Goal: Information Seeking & Learning: Check status

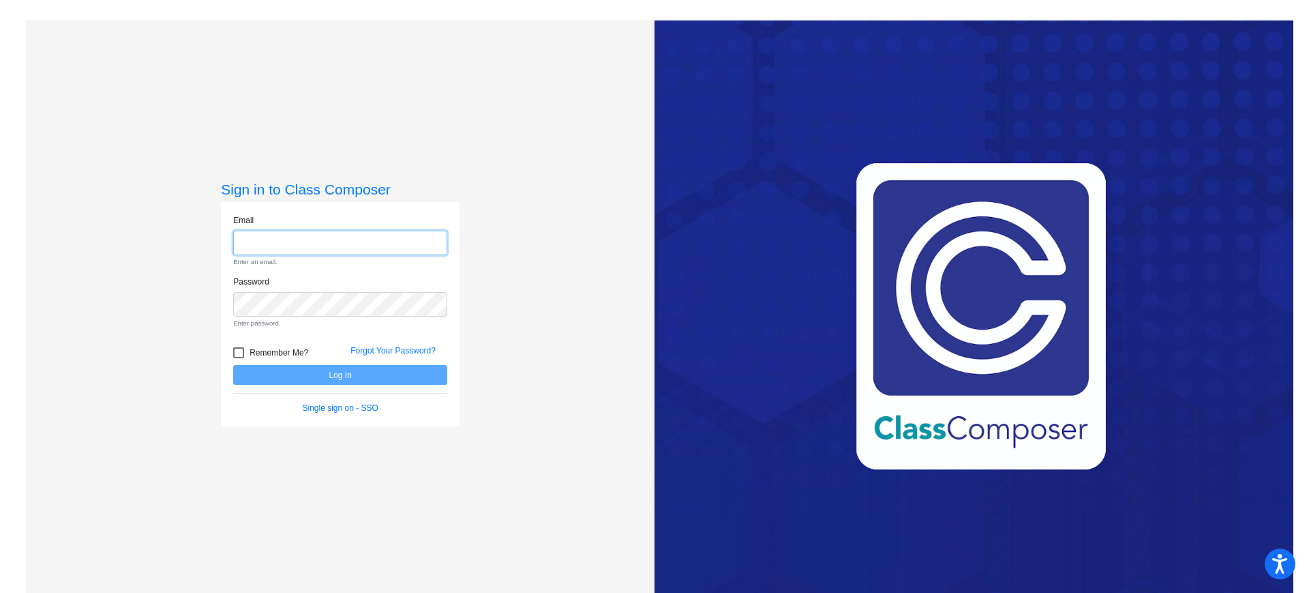
type input "[EMAIL_ADDRESS][PERSON_NAME][DOMAIN_NAME]"
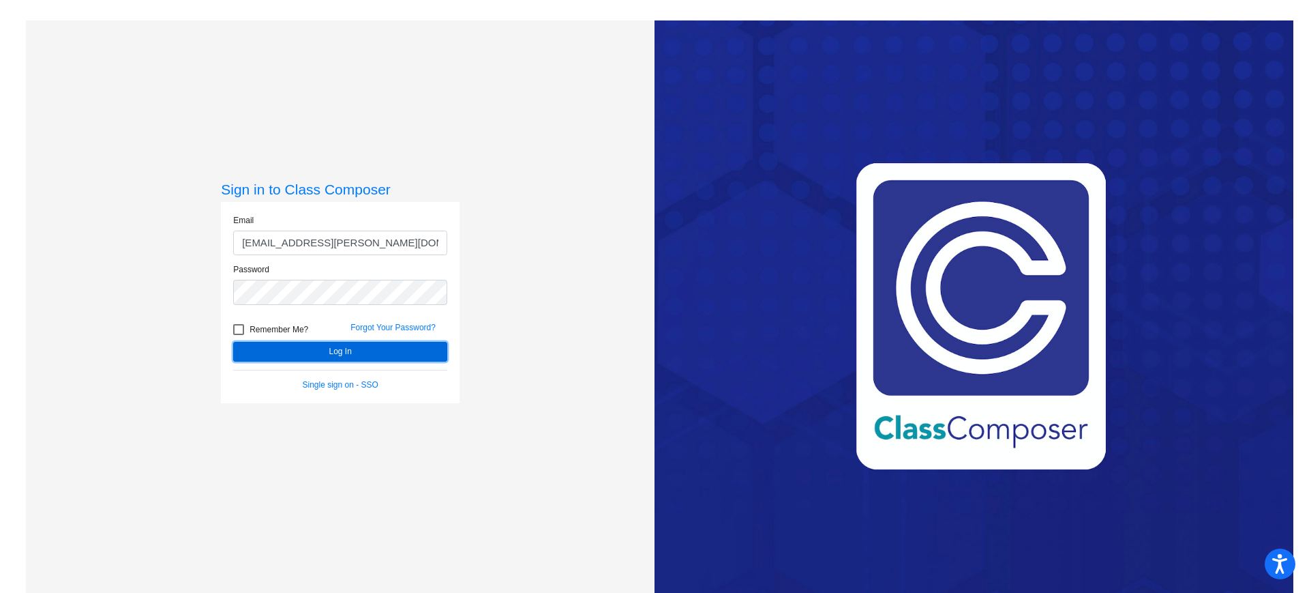
click at [349, 376] on form "Email [EMAIL_ADDRESS][PERSON_NAME][DOMAIN_NAME] Password Remember Me? Forgot Yo…" at bounding box center [340, 302] width 214 height 177
click at [345, 349] on button "Log In" at bounding box center [340, 352] width 214 height 20
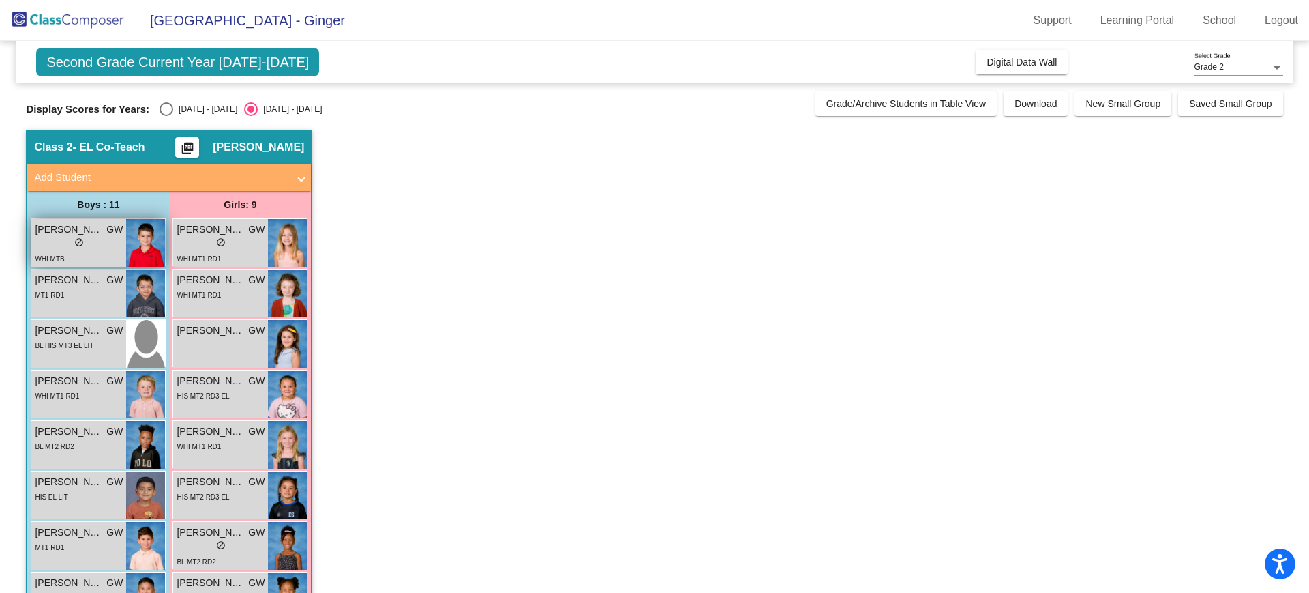
click at [63, 249] on div "lock do_not_disturb_alt" at bounding box center [79, 244] width 88 height 14
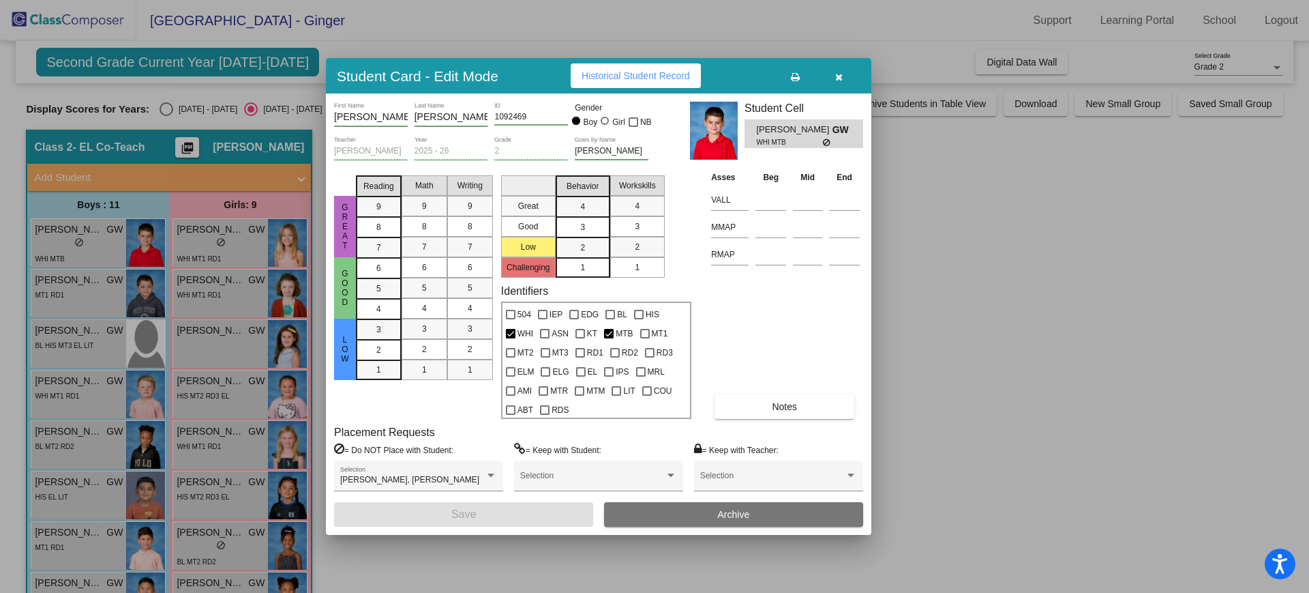
click at [185, 289] on div at bounding box center [654, 296] width 1309 height 593
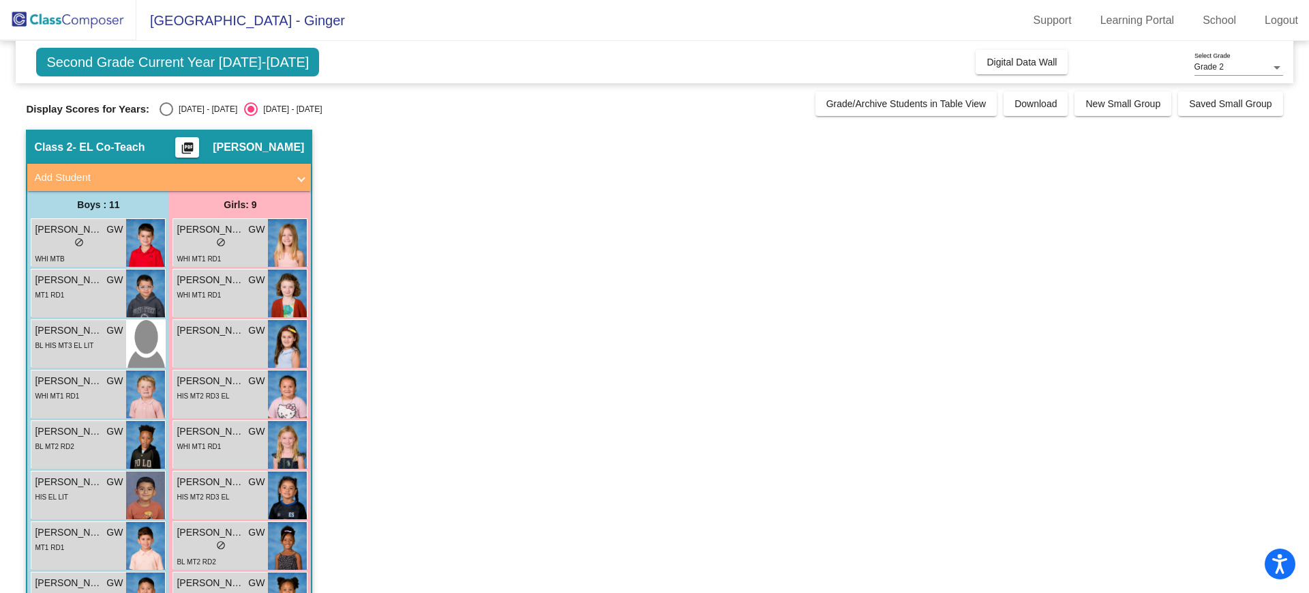
click at [185, 289] on div "WHI MT1 RD1" at bounding box center [199, 294] width 44 height 14
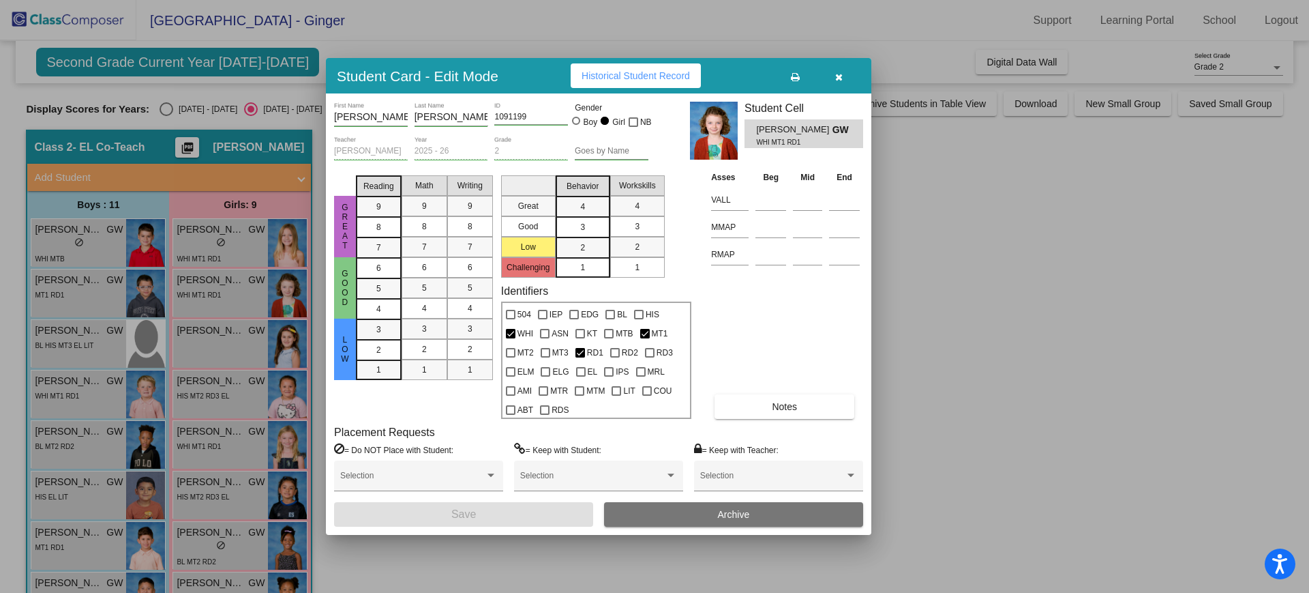
click at [659, 70] on span "Historical Student Record" at bounding box center [636, 75] width 108 height 11
click at [835, 72] on icon "button" at bounding box center [839, 77] width 8 height 10
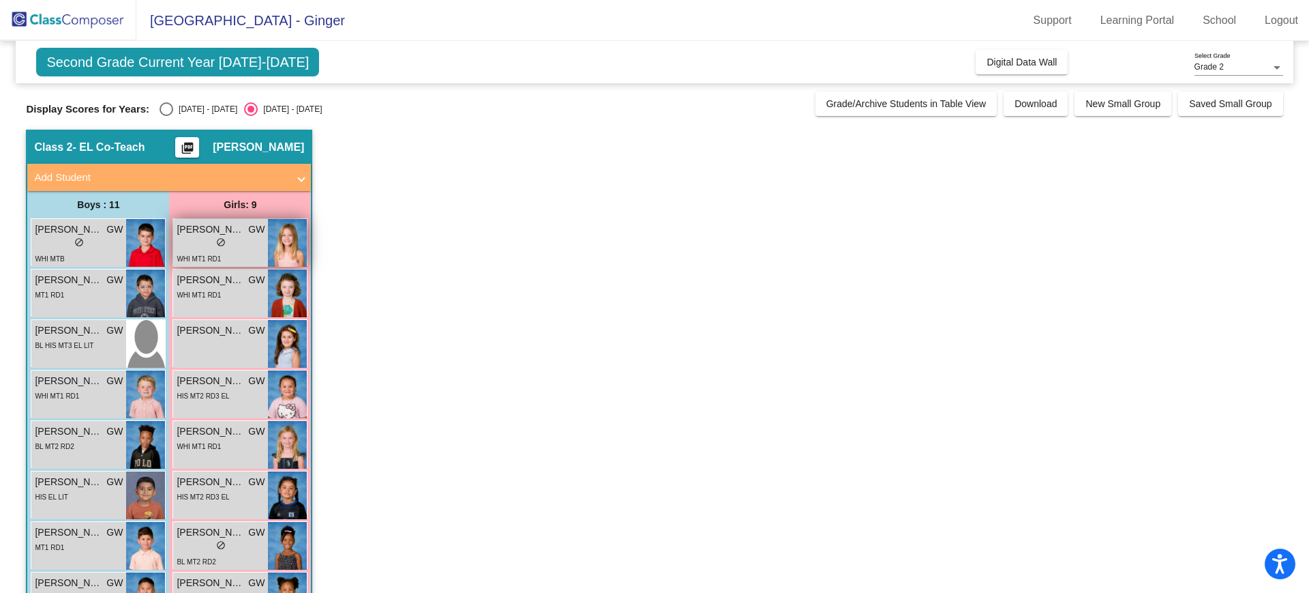
click at [225, 239] on span "do_not_disturb_alt" at bounding box center [221, 242] width 10 height 10
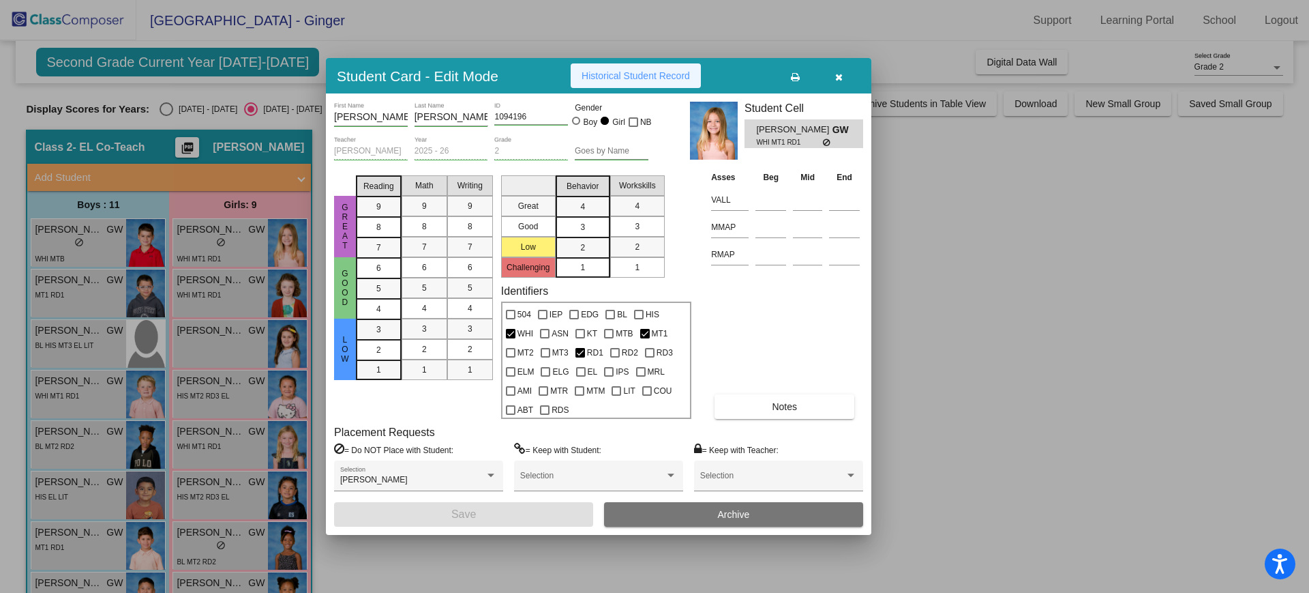
click at [655, 70] on span "Historical Student Record" at bounding box center [636, 75] width 108 height 11
click at [845, 70] on button "button" at bounding box center [839, 75] width 44 height 25
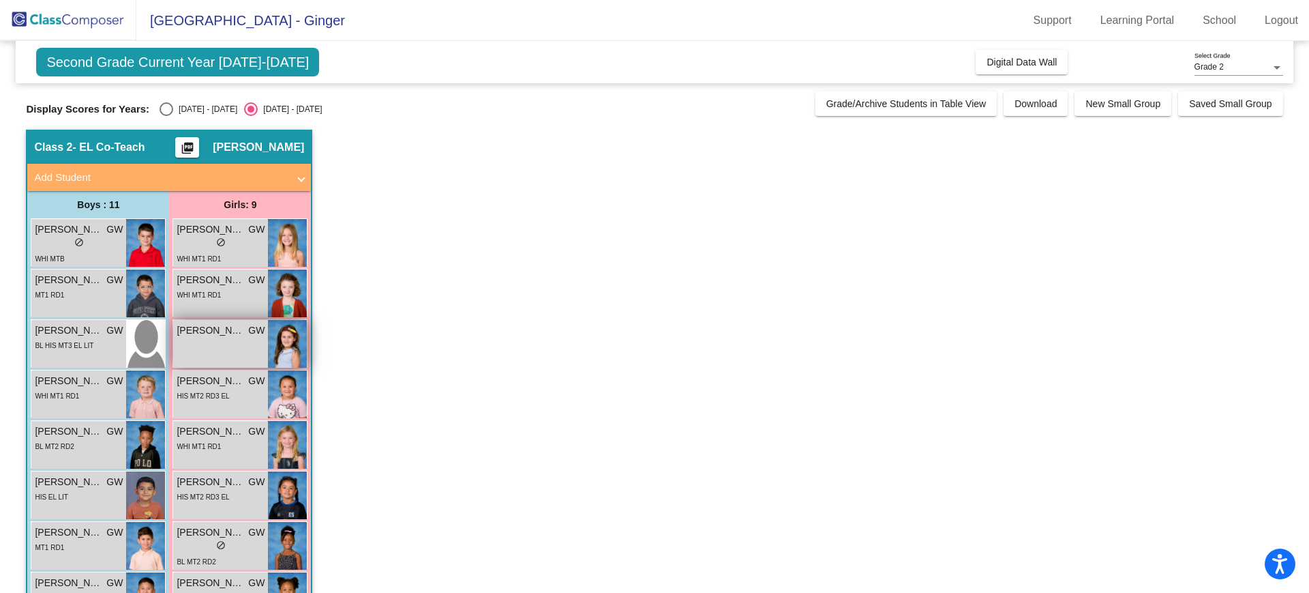
click at [212, 350] on div "[PERSON_NAME] [PERSON_NAME] lock do_not_disturb_alt" at bounding box center [220, 344] width 95 height 48
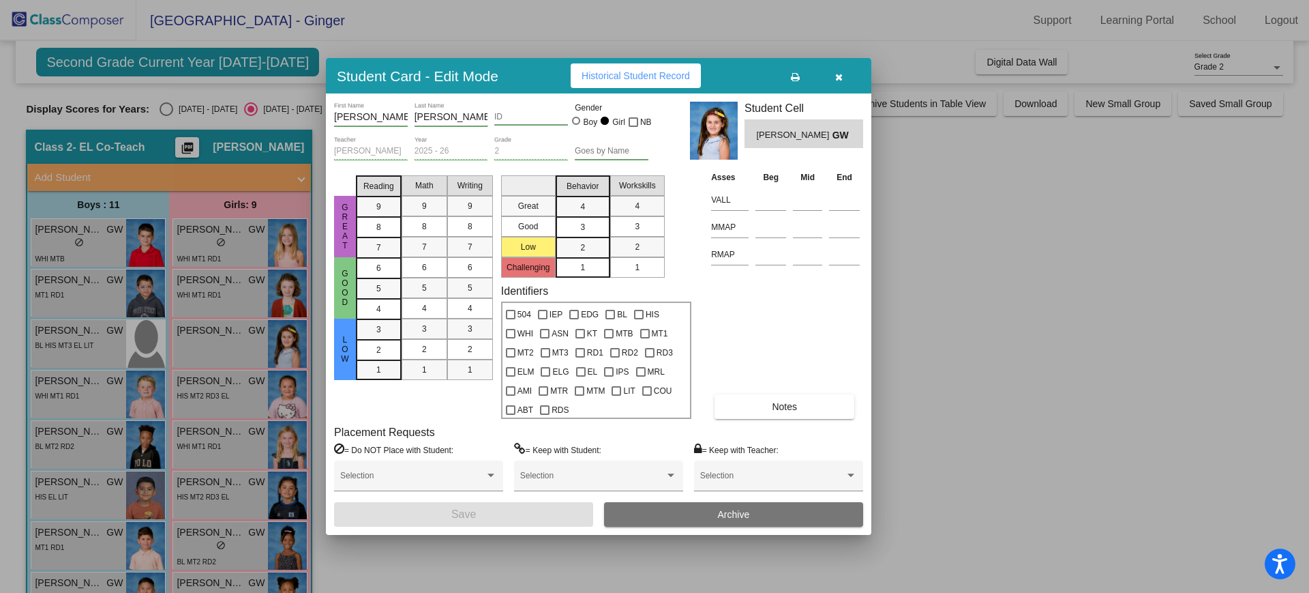
click at [210, 390] on div at bounding box center [654, 296] width 1309 height 593
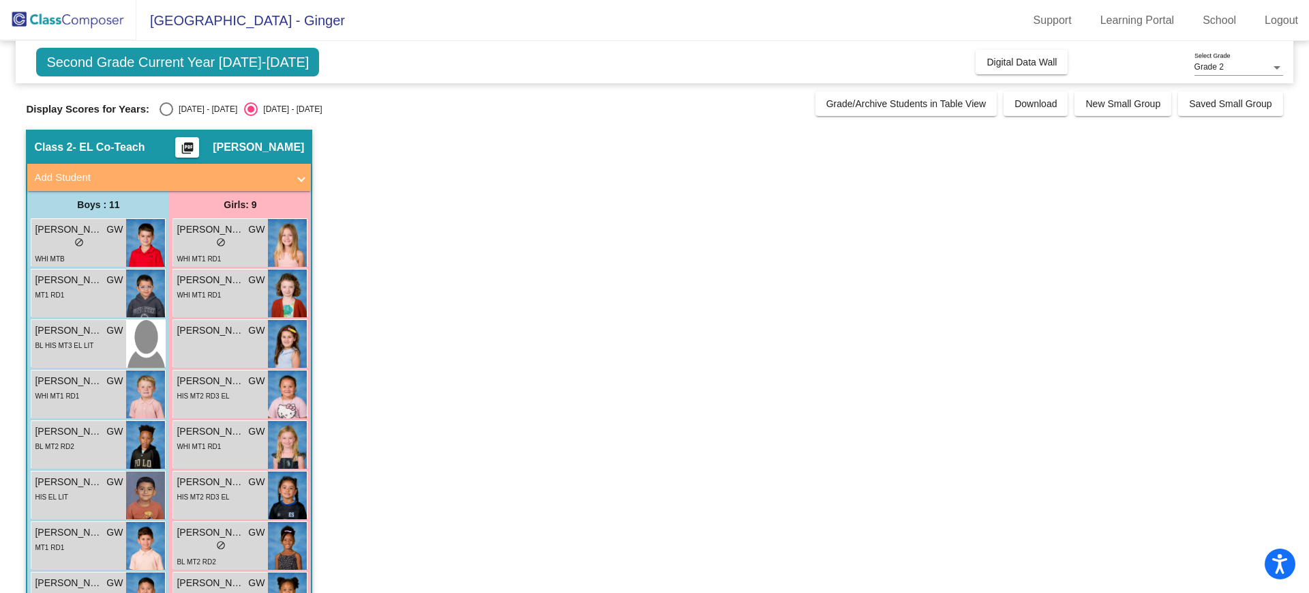
click at [210, 390] on div "HIS MT2 RD3 EL" at bounding box center [203, 395] width 53 height 14
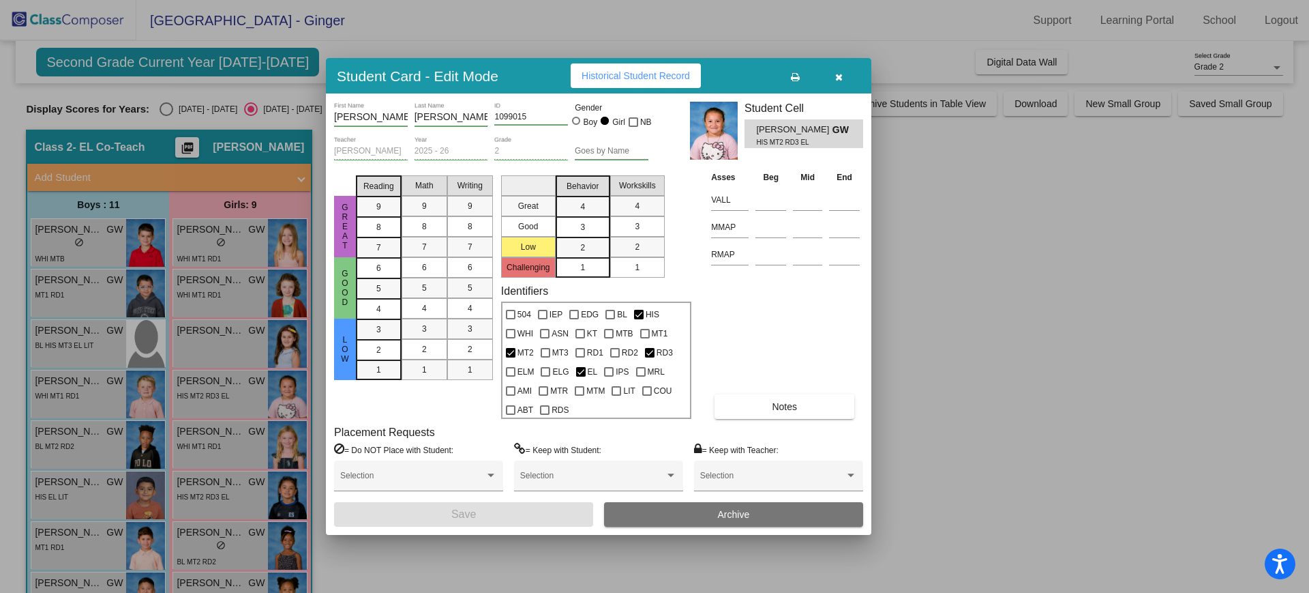
click at [648, 69] on button "Historical Student Record" at bounding box center [636, 75] width 130 height 25
click at [843, 72] on button "button" at bounding box center [839, 75] width 44 height 25
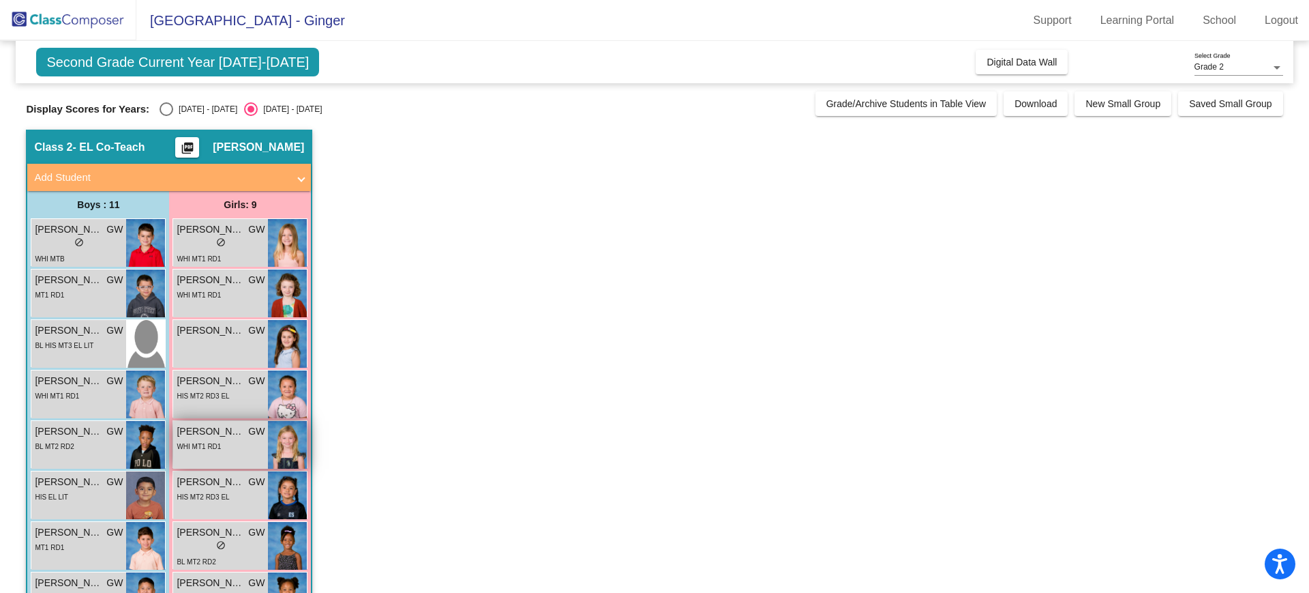
click at [205, 436] on span "[PERSON_NAME]" at bounding box center [211, 431] width 68 height 14
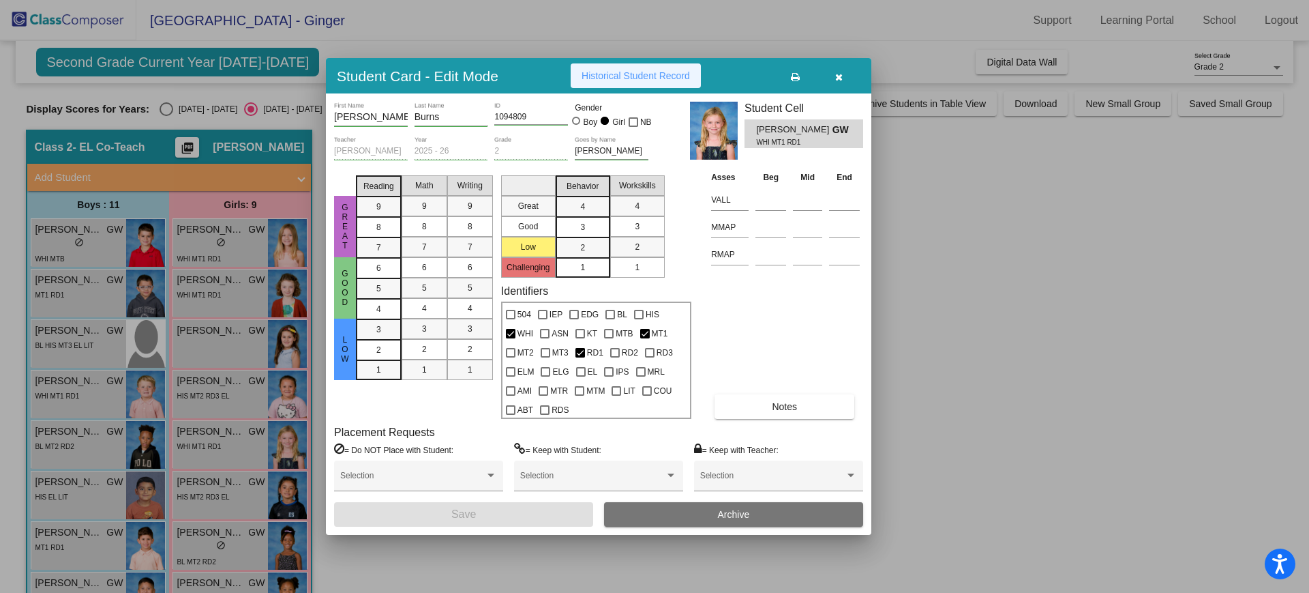
click at [669, 72] on span "Historical Student Record" at bounding box center [636, 75] width 108 height 11
click at [838, 73] on icon "button" at bounding box center [839, 77] width 8 height 10
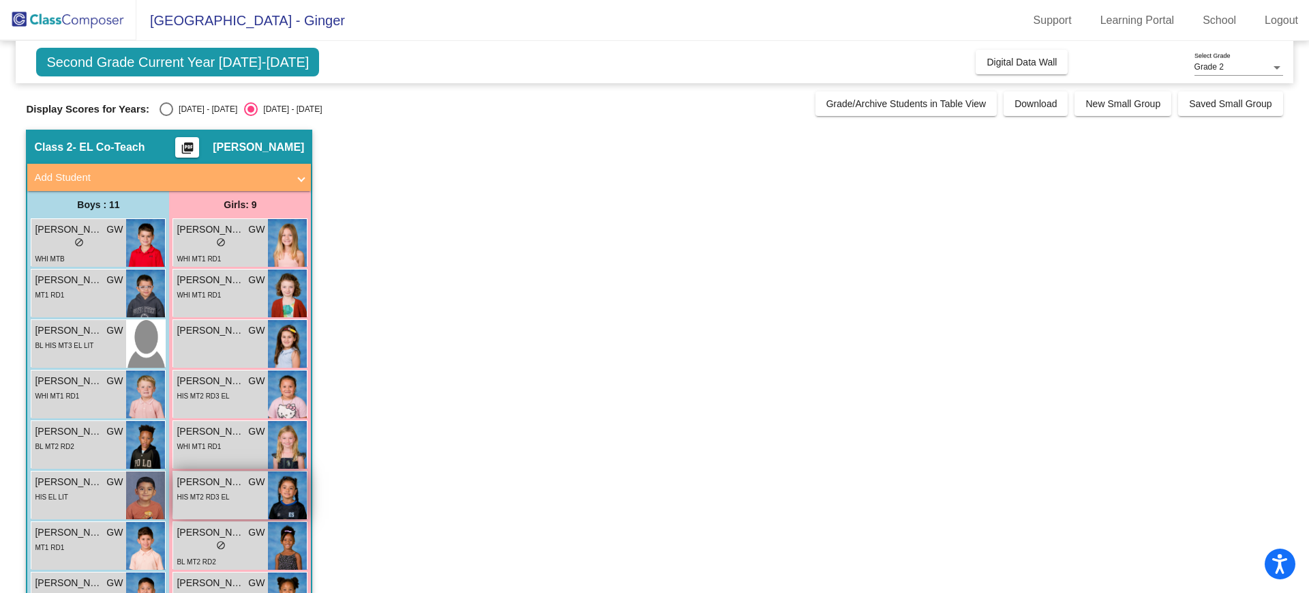
click at [213, 496] on span "HIS MT2 RD3 EL" at bounding box center [203, 497] width 53 height 8
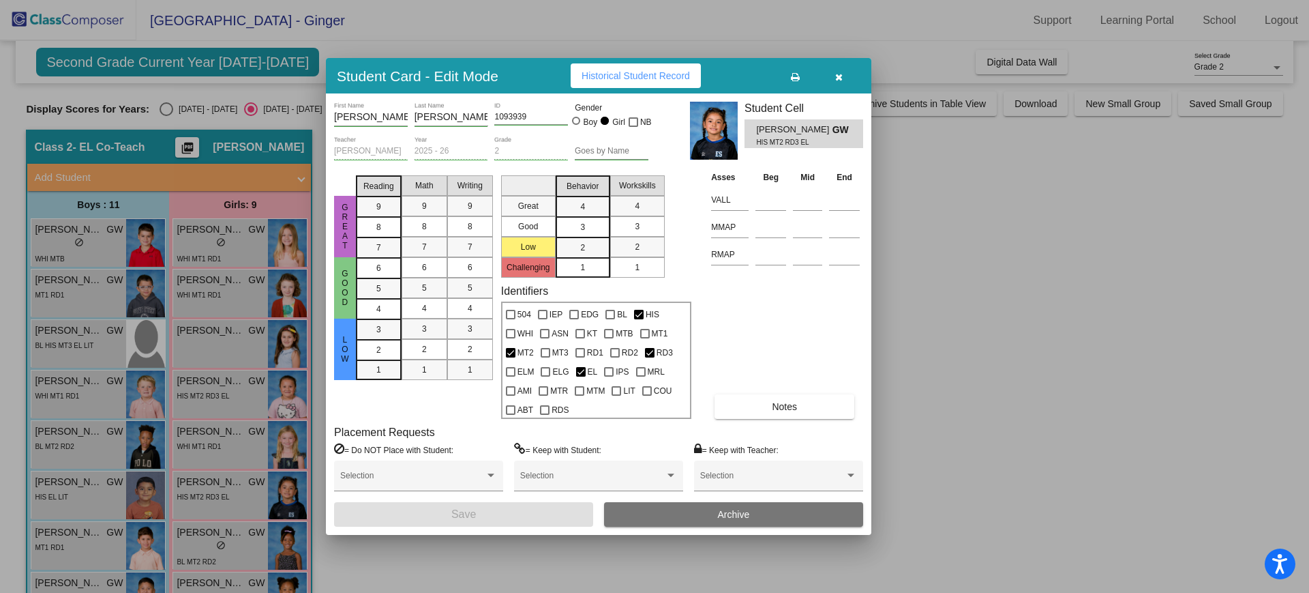
click at [619, 70] on span "Historical Student Record" at bounding box center [636, 75] width 108 height 11
click at [840, 76] on icon "button" at bounding box center [839, 77] width 8 height 10
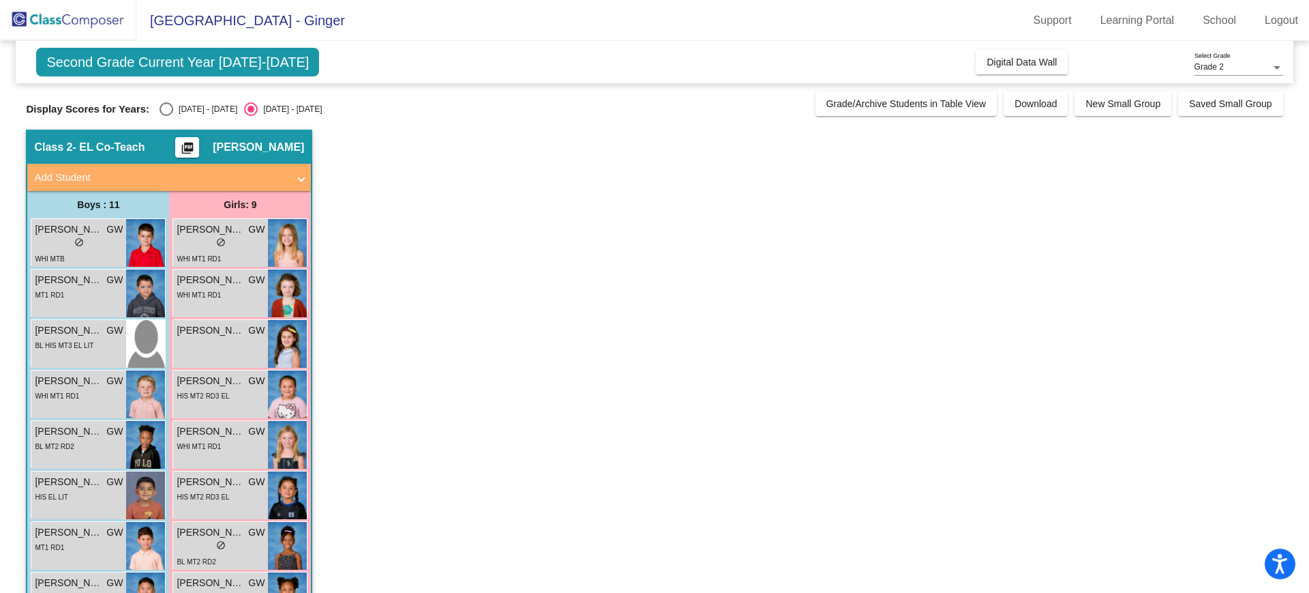
scroll to position [203, 0]
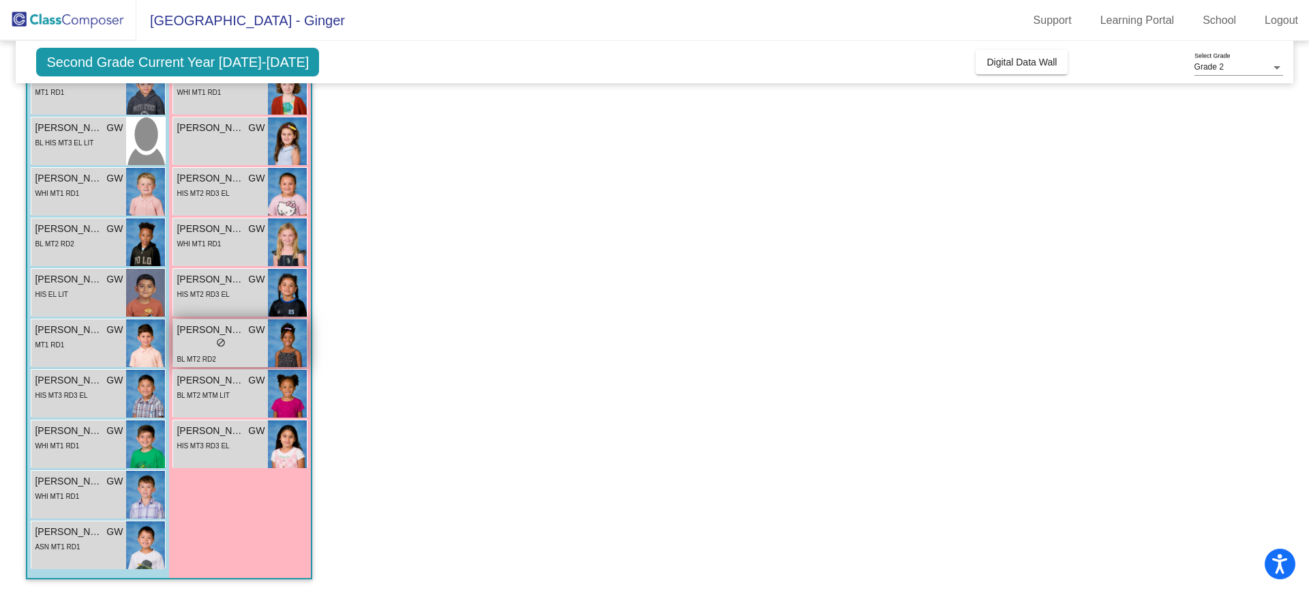
click at [213, 351] on div "BL MT2 RD2" at bounding box center [196, 358] width 39 height 14
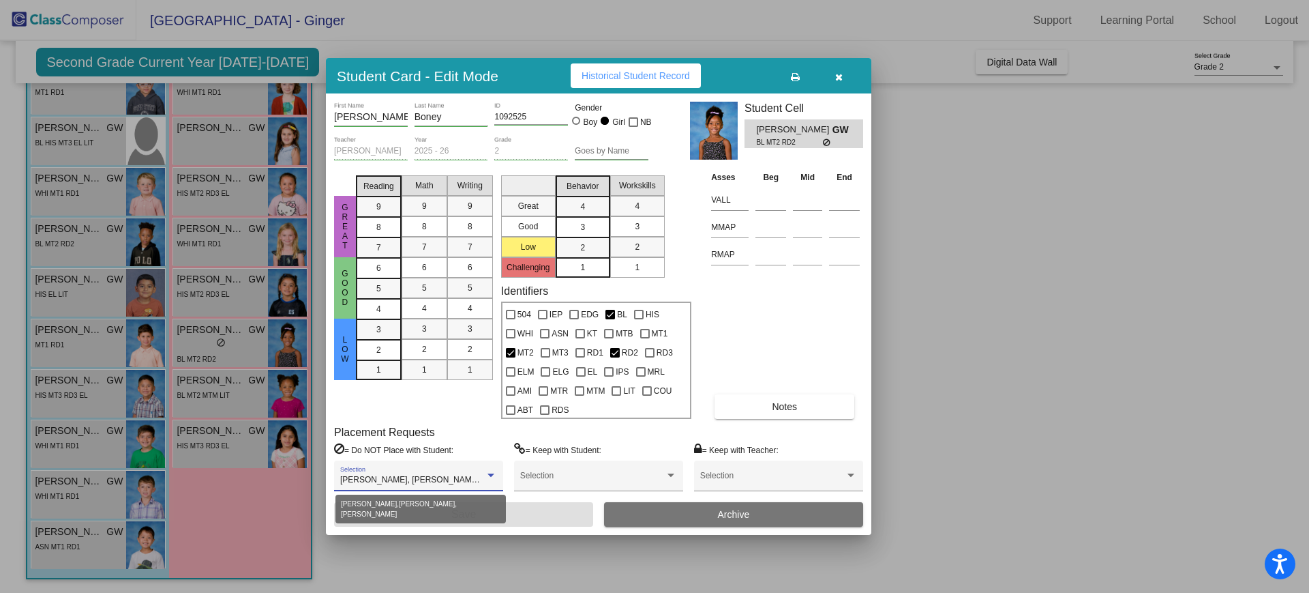
click at [488, 479] on div at bounding box center [491, 476] width 12 height 10
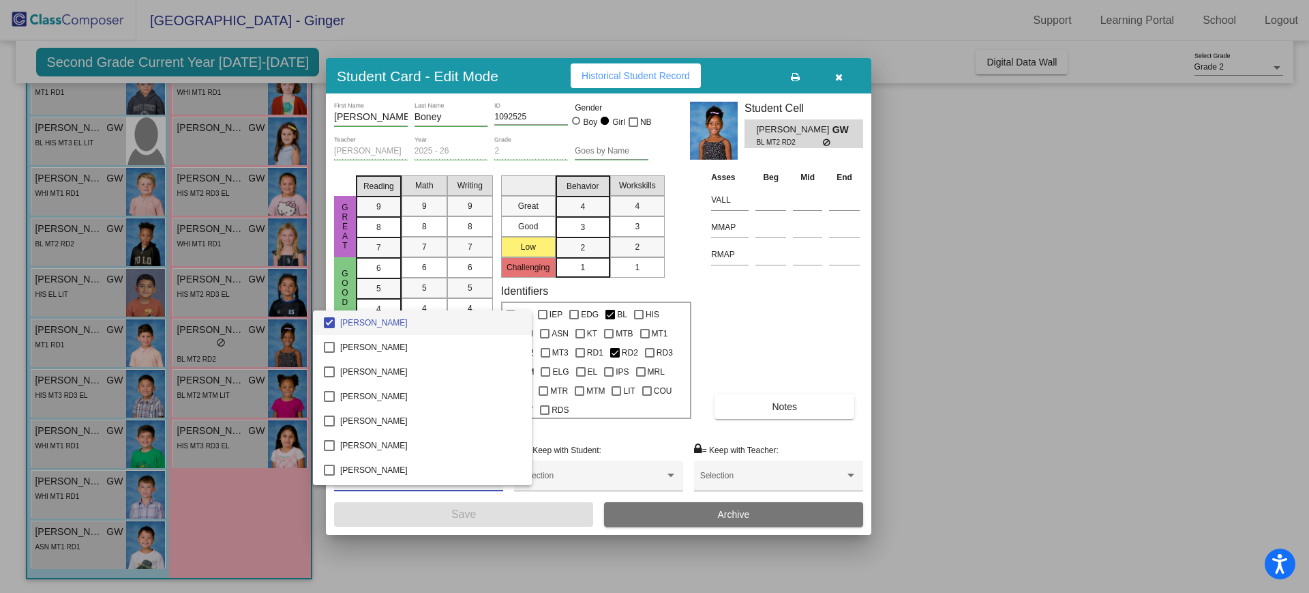
click at [990, 302] on div at bounding box center [654, 296] width 1309 height 593
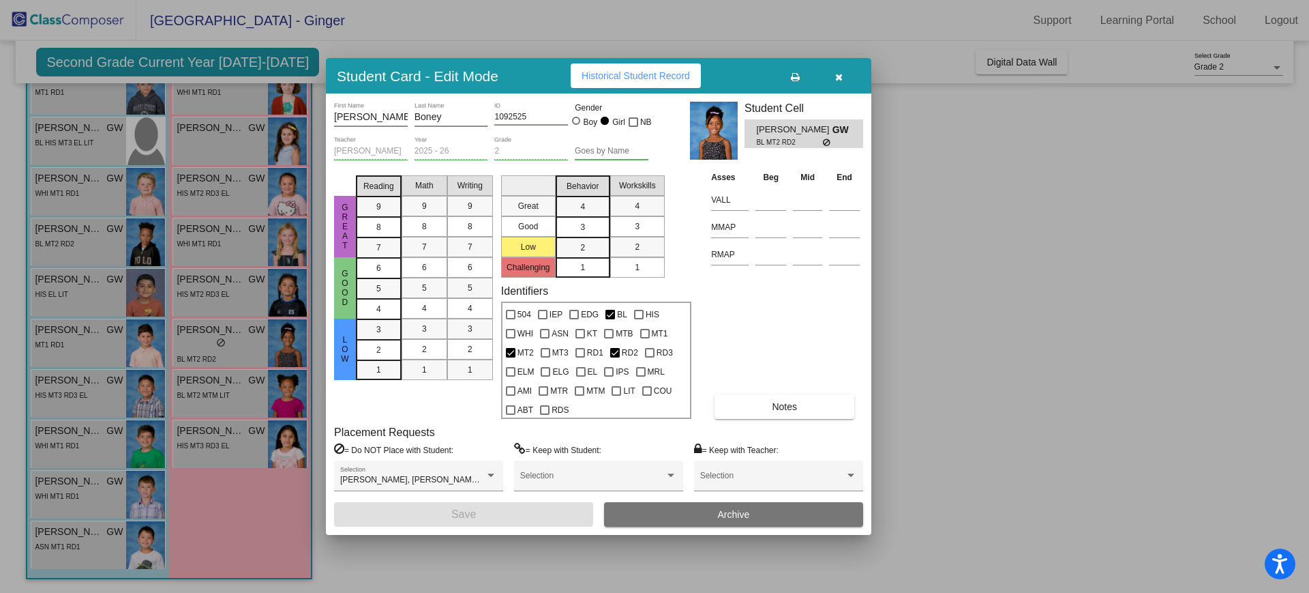
click at [649, 75] on span "Historical Student Record" at bounding box center [636, 75] width 108 height 11
click at [841, 78] on icon "button" at bounding box center [839, 77] width 8 height 10
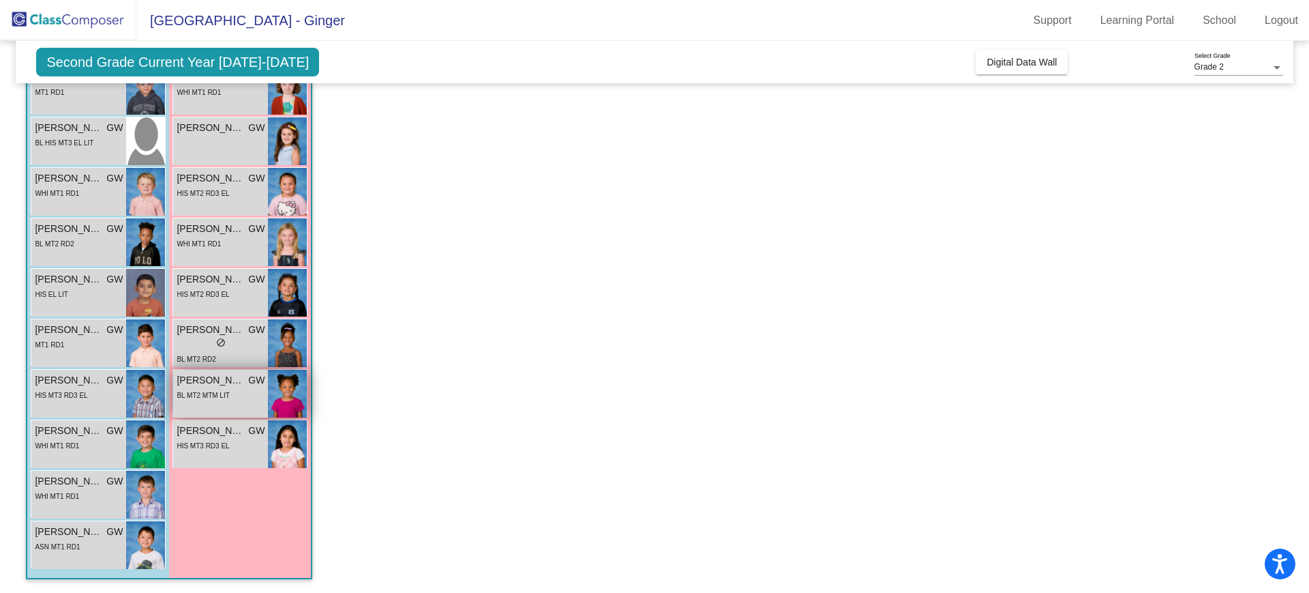
click at [244, 398] on div "BL MT2 MTM LIT" at bounding box center [221, 394] width 88 height 14
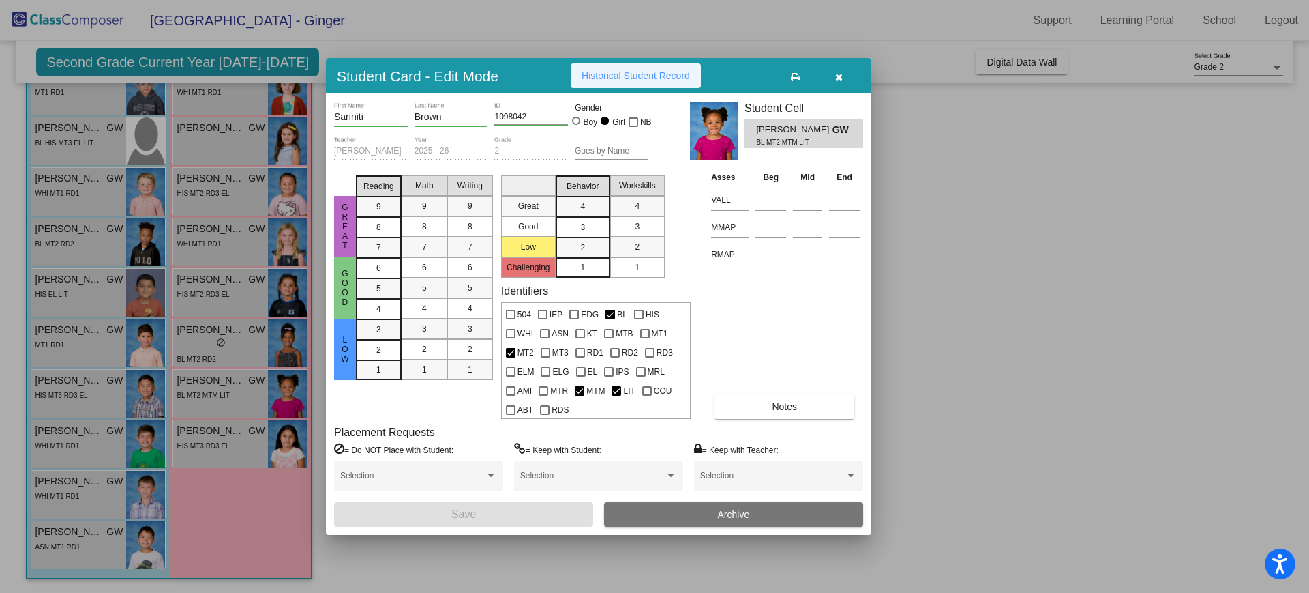
click at [617, 70] on span "Historical Student Record" at bounding box center [636, 75] width 108 height 11
click at [842, 77] on icon "button" at bounding box center [839, 77] width 8 height 10
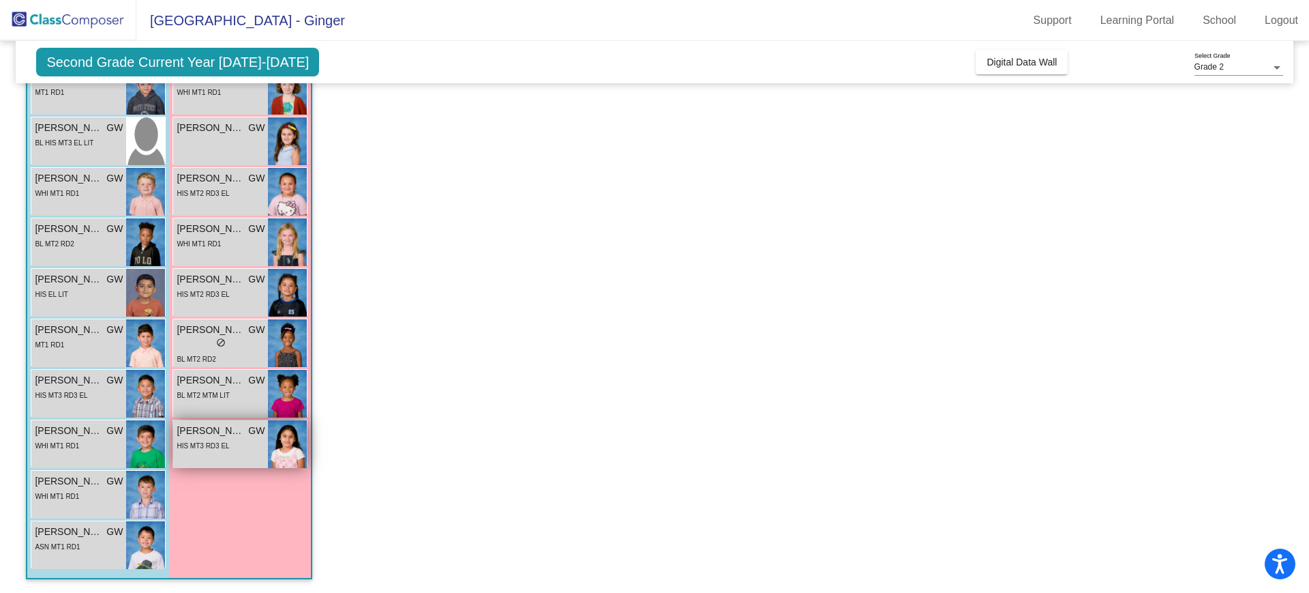
click at [216, 447] on span "HIS MT3 RD3 EL" at bounding box center [203, 446] width 53 height 8
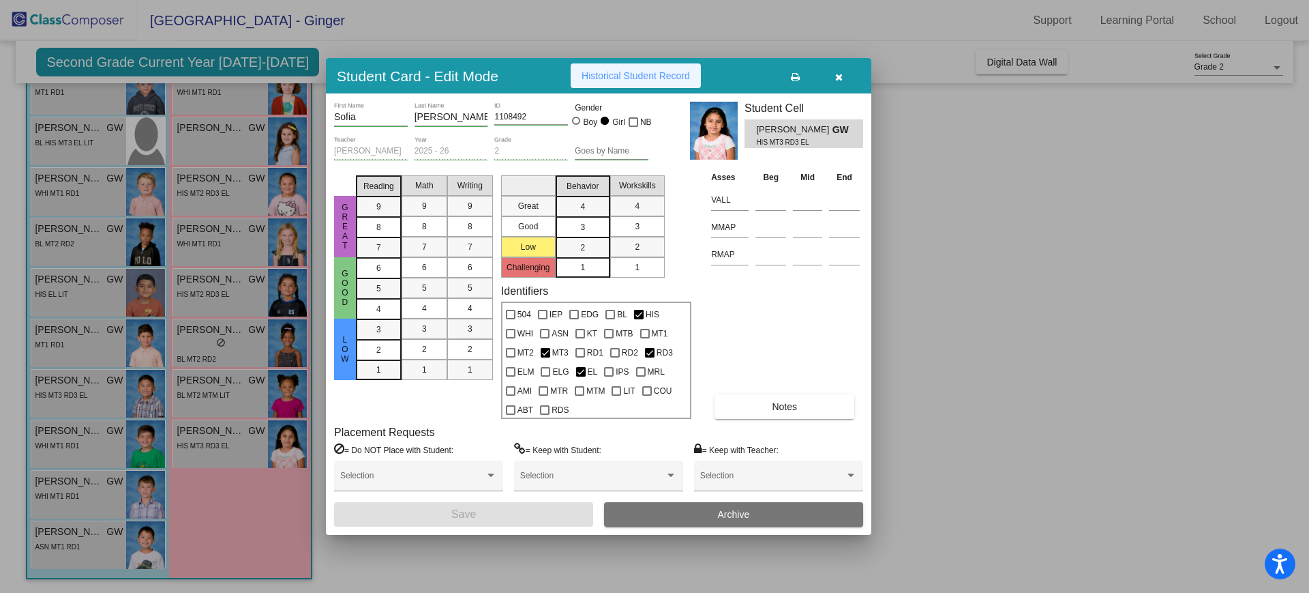
click at [619, 79] on span "Historical Student Record" at bounding box center [636, 75] width 108 height 11
click at [844, 77] on button "button" at bounding box center [839, 75] width 44 height 25
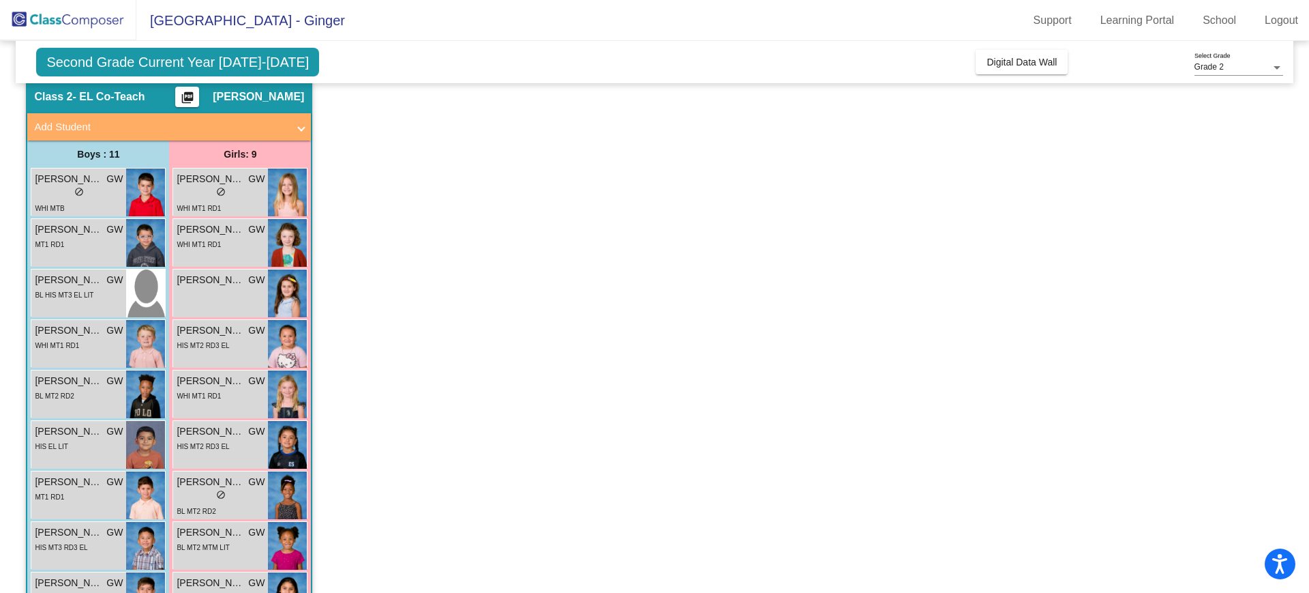
scroll to position [29, 0]
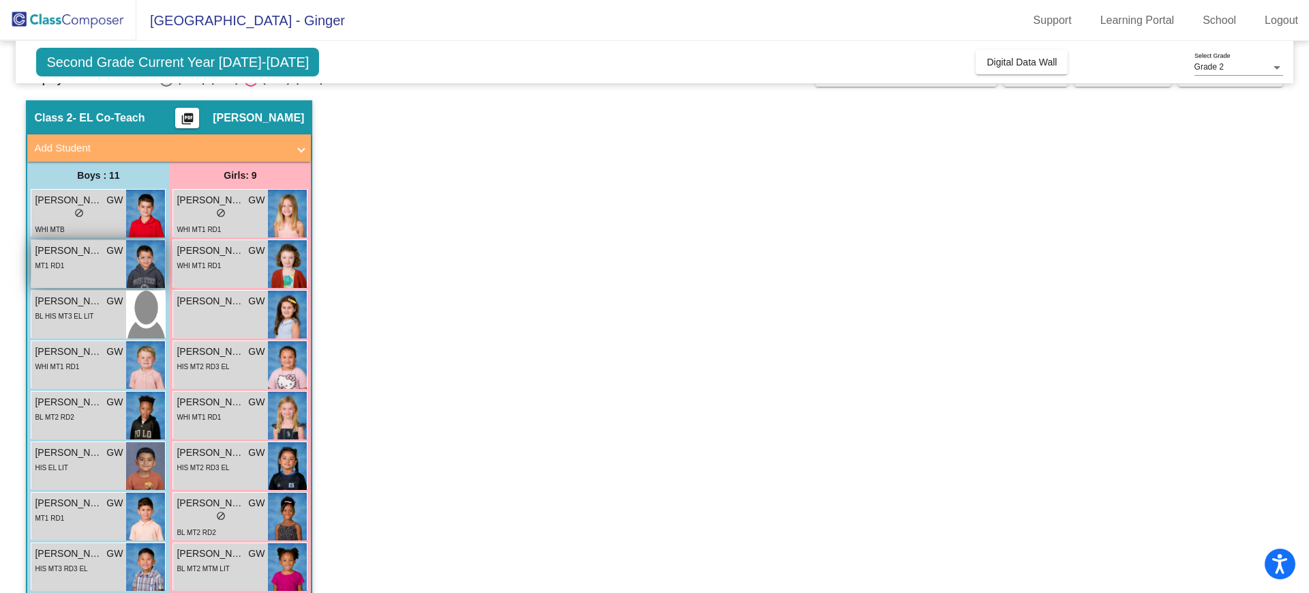
click at [76, 264] on div "MT1 RD1" at bounding box center [79, 265] width 88 height 14
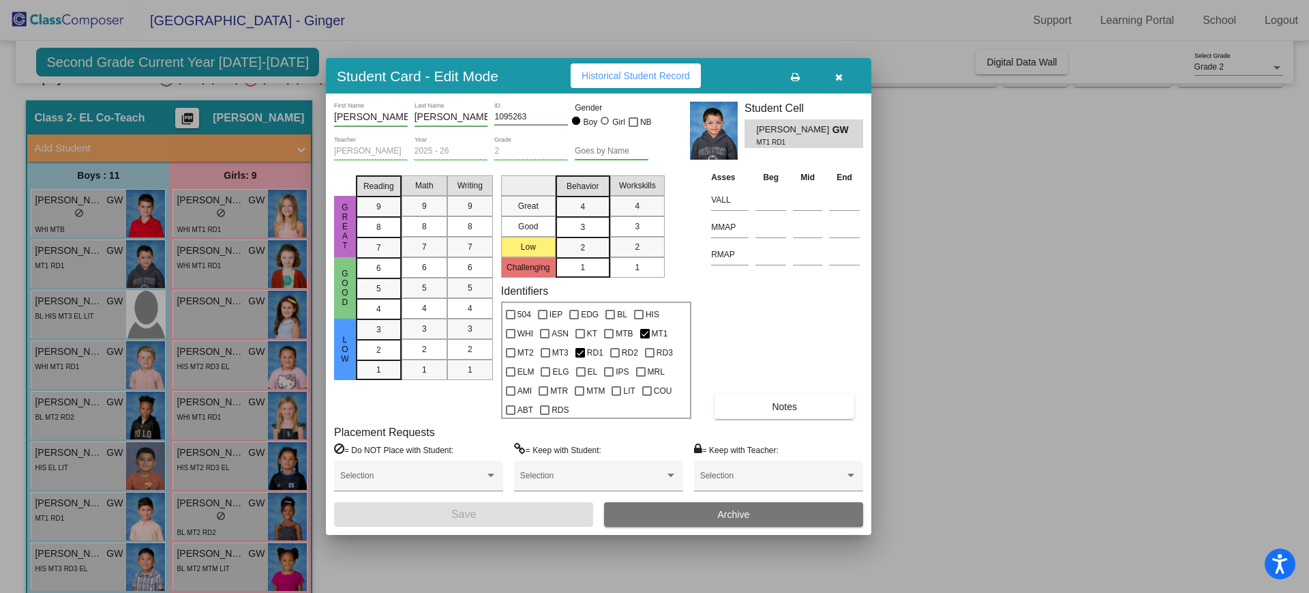
click at [631, 81] on button "Historical Student Record" at bounding box center [636, 75] width 130 height 25
click at [838, 83] on button "button" at bounding box center [839, 75] width 44 height 25
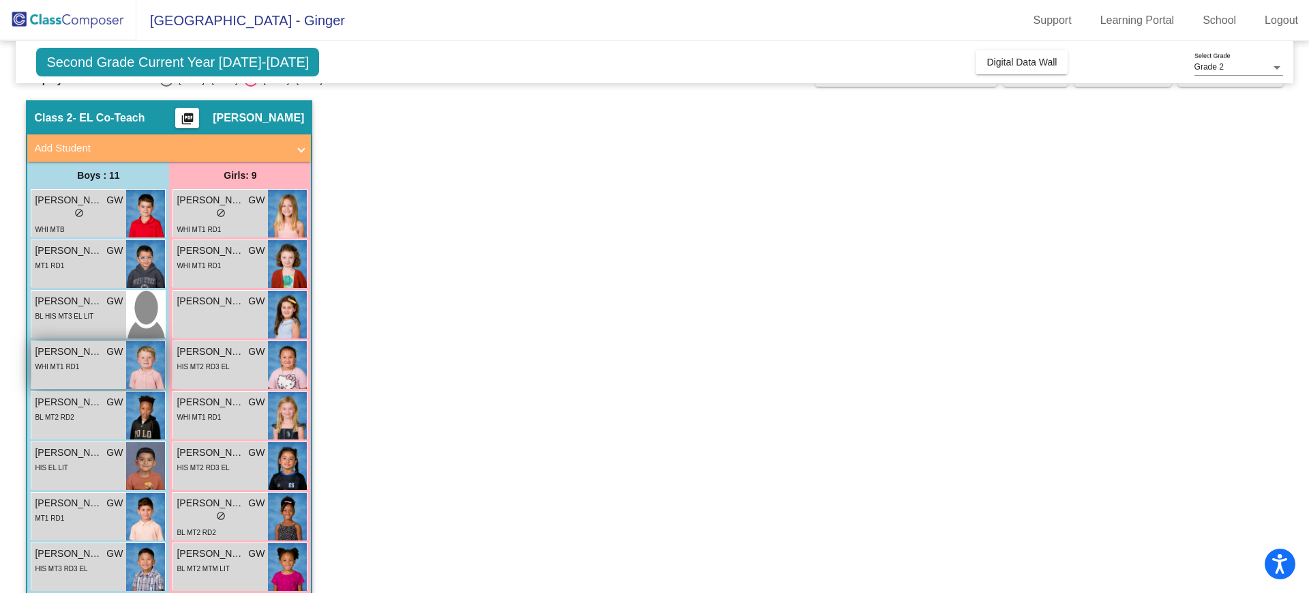
click at [62, 356] on span "[PERSON_NAME]" at bounding box center [69, 351] width 68 height 14
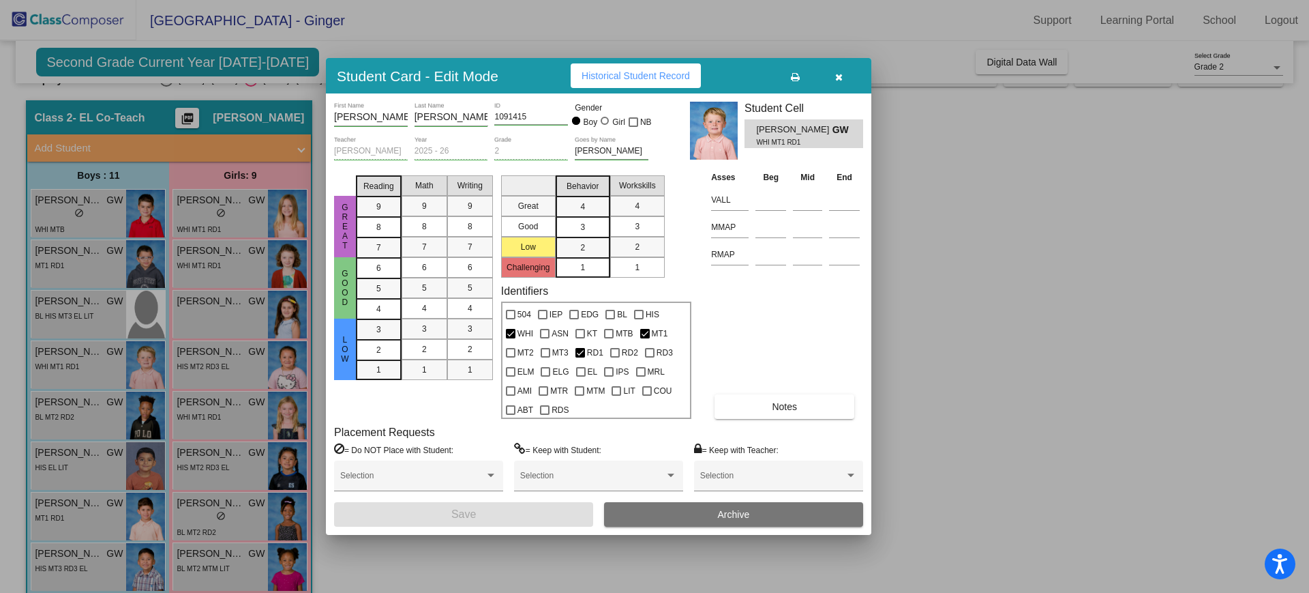
click at [591, 69] on button "Historical Student Record" at bounding box center [636, 75] width 130 height 25
click at [832, 74] on button "button" at bounding box center [839, 75] width 44 height 25
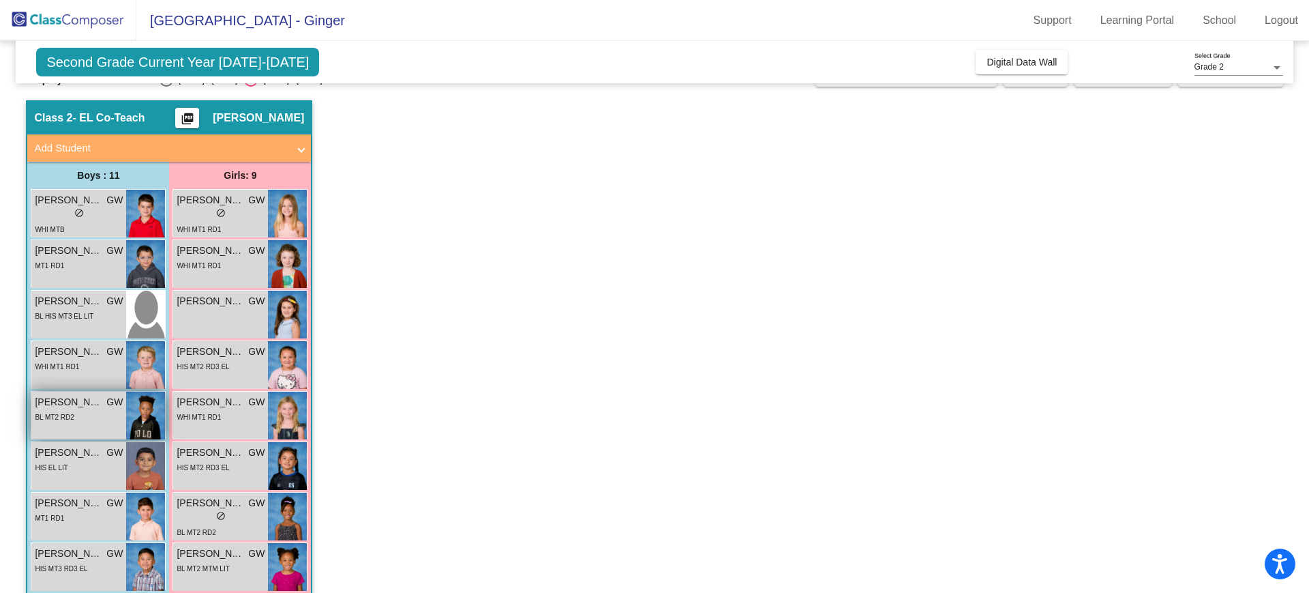
click at [76, 412] on div "BL MT2 RD2" at bounding box center [79, 416] width 88 height 14
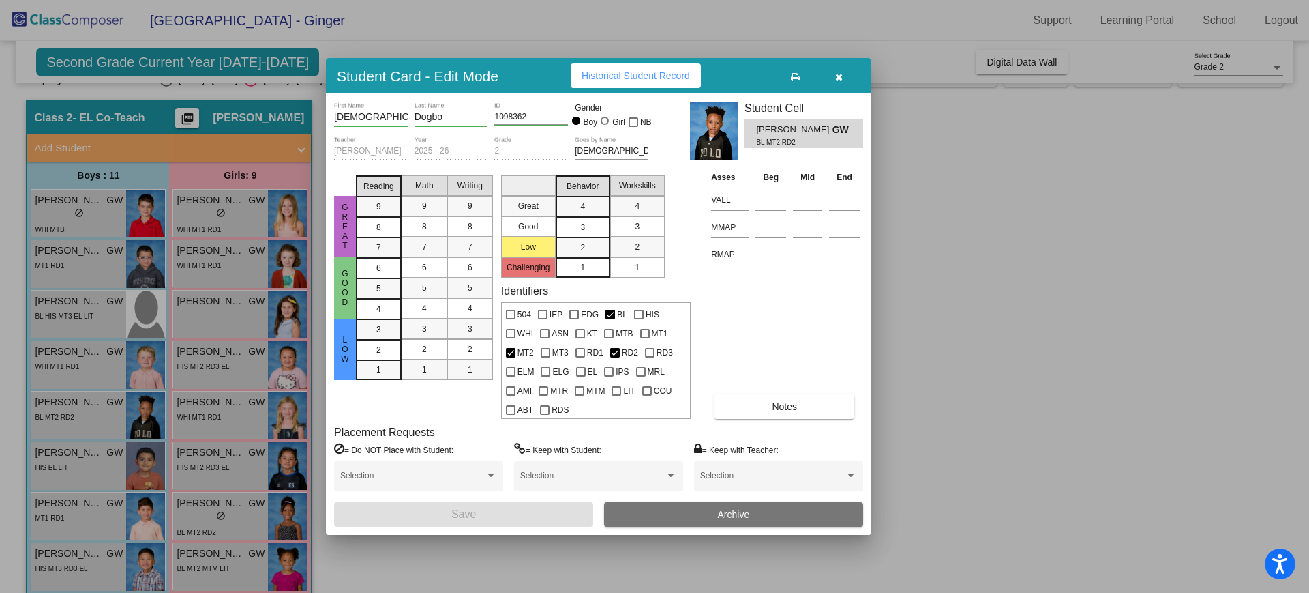
click at [661, 81] on button "Historical Student Record" at bounding box center [636, 75] width 130 height 25
click at [838, 78] on icon "button" at bounding box center [839, 77] width 8 height 10
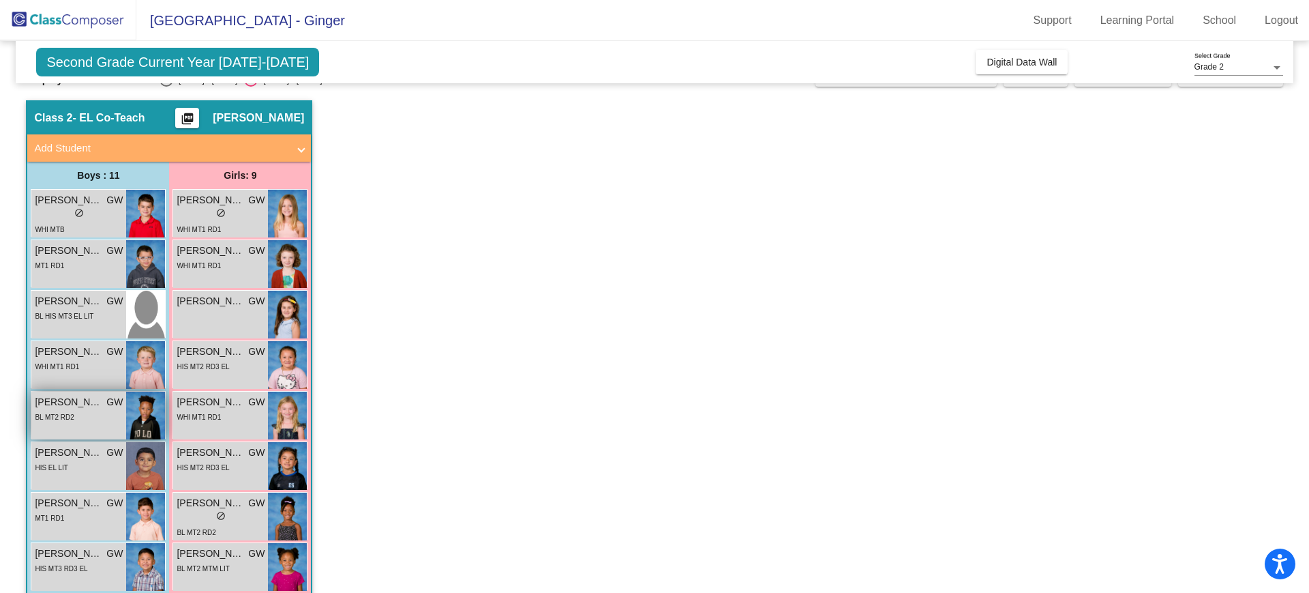
click at [92, 413] on div "BL MT2 RD2" at bounding box center [79, 416] width 88 height 14
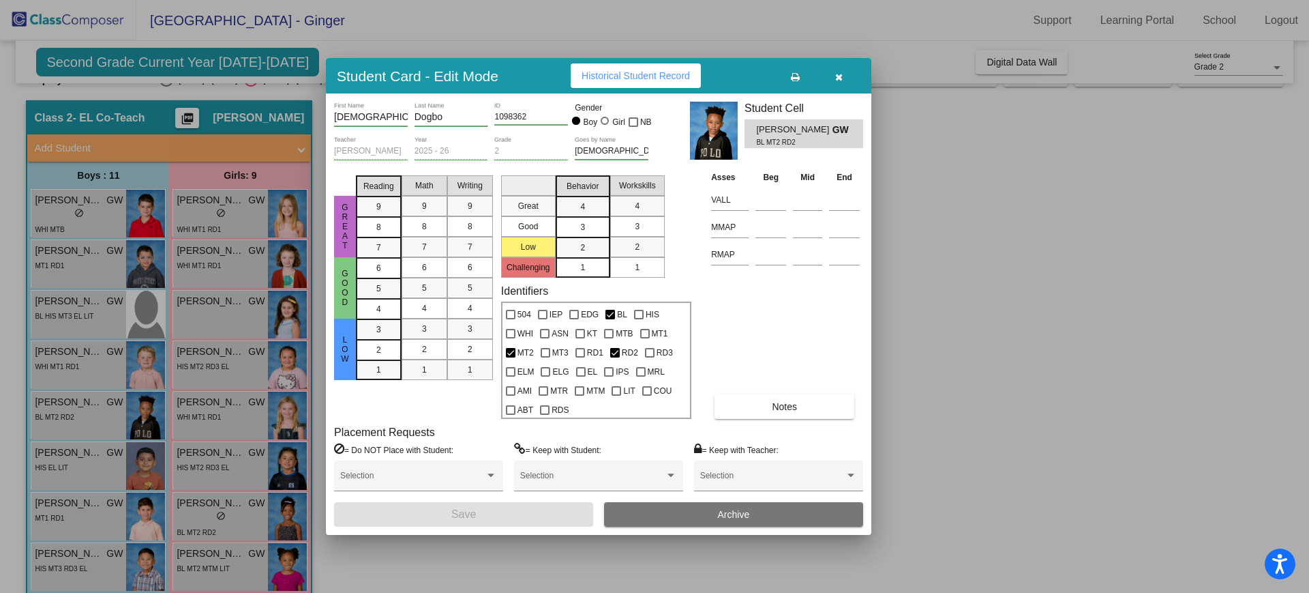
click at [90, 456] on div at bounding box center [654, 296] width 1309 height 593
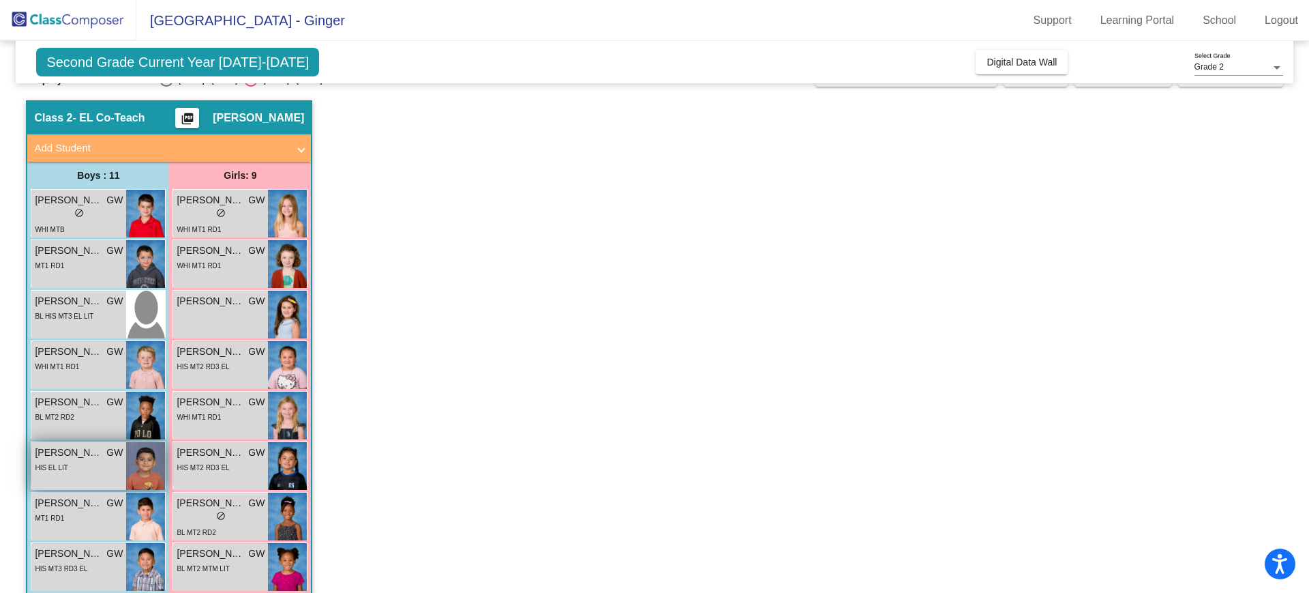
click at [86, 462] on div "HIS EL LIT" at bounding box center [79, 467] width 88 height 14
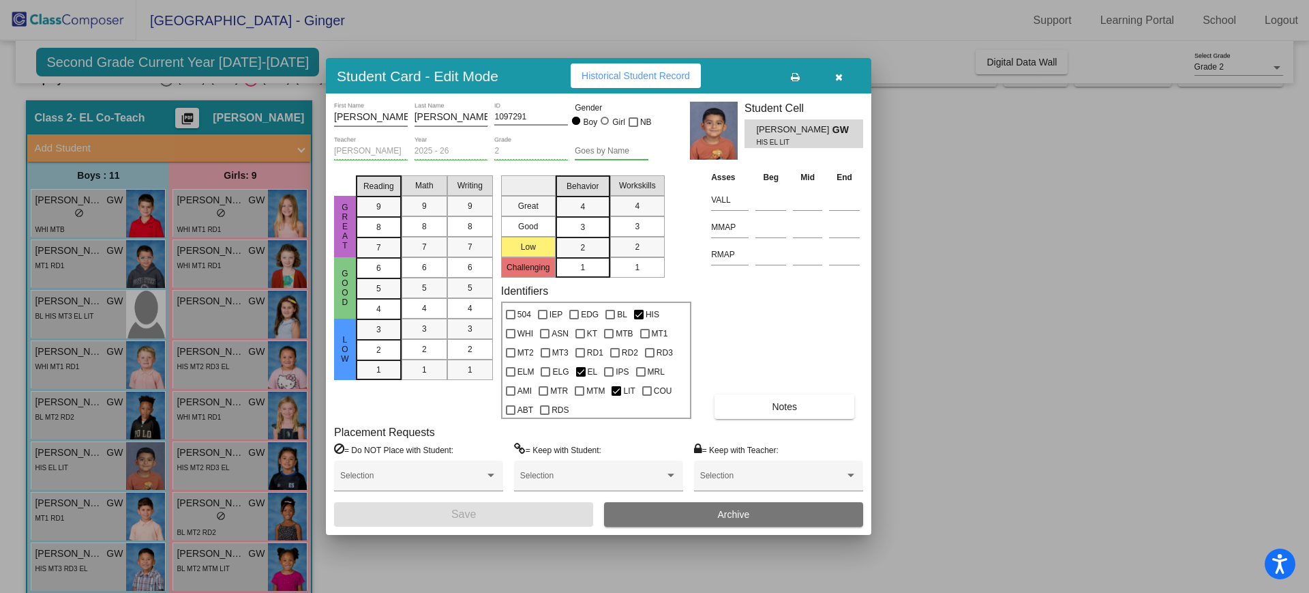
click at [617, 79] on span "Historical Student Record" at bounding box center [636, 75] width 108 height 11
click at [840, 75] on icon "button" at bounding box center [839, 77] width 8 height 10
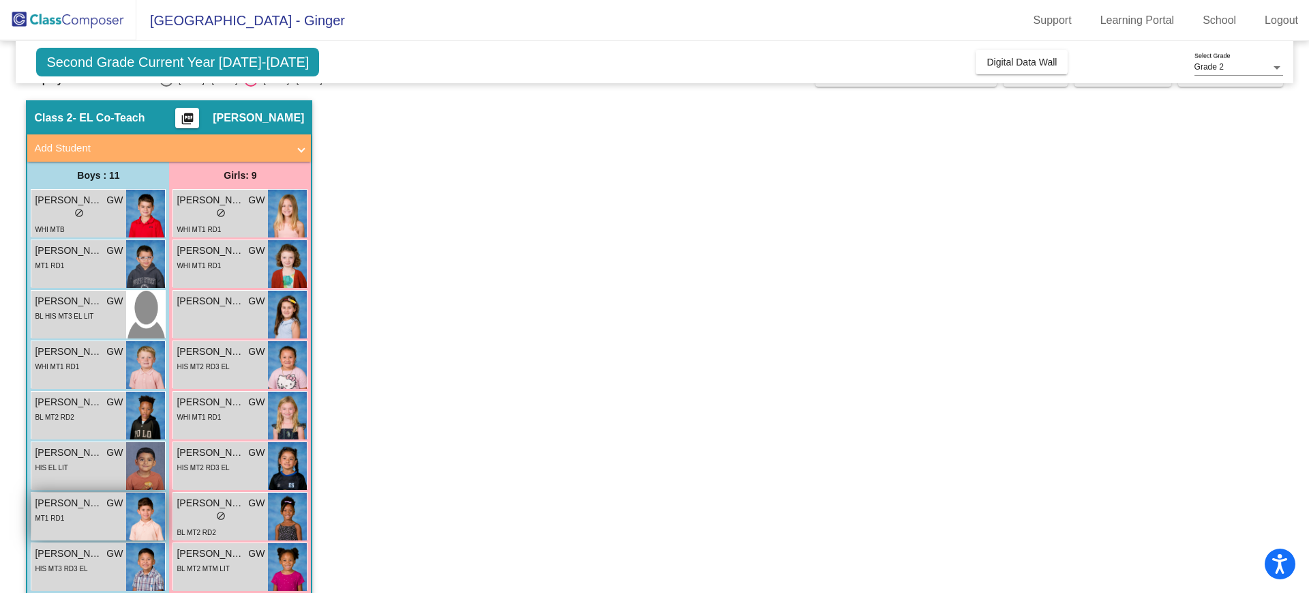
click at [68, 522] on div "MT1 RD1" at bounding box center [79, 517] width 88 height 14
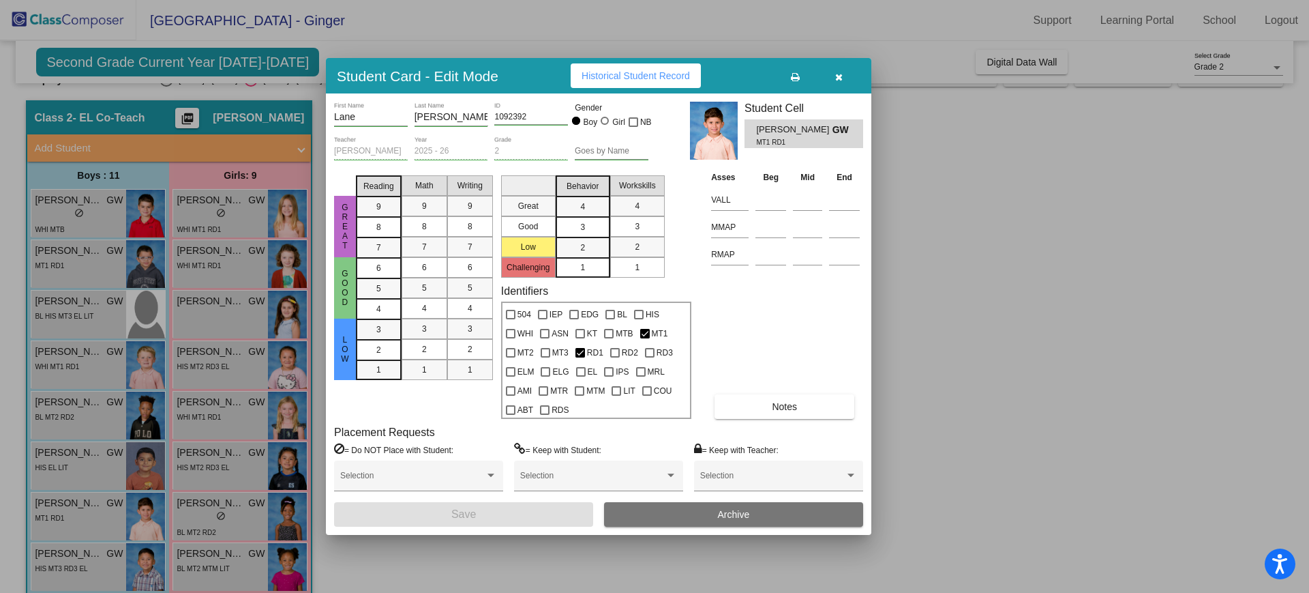
click at [624, 76] on span "Historical Student Record" at bounding box center [636, 75] width 108 height 11
click at [846, 80] on button "button" at bounding box center [839, 75] width 44 height 25
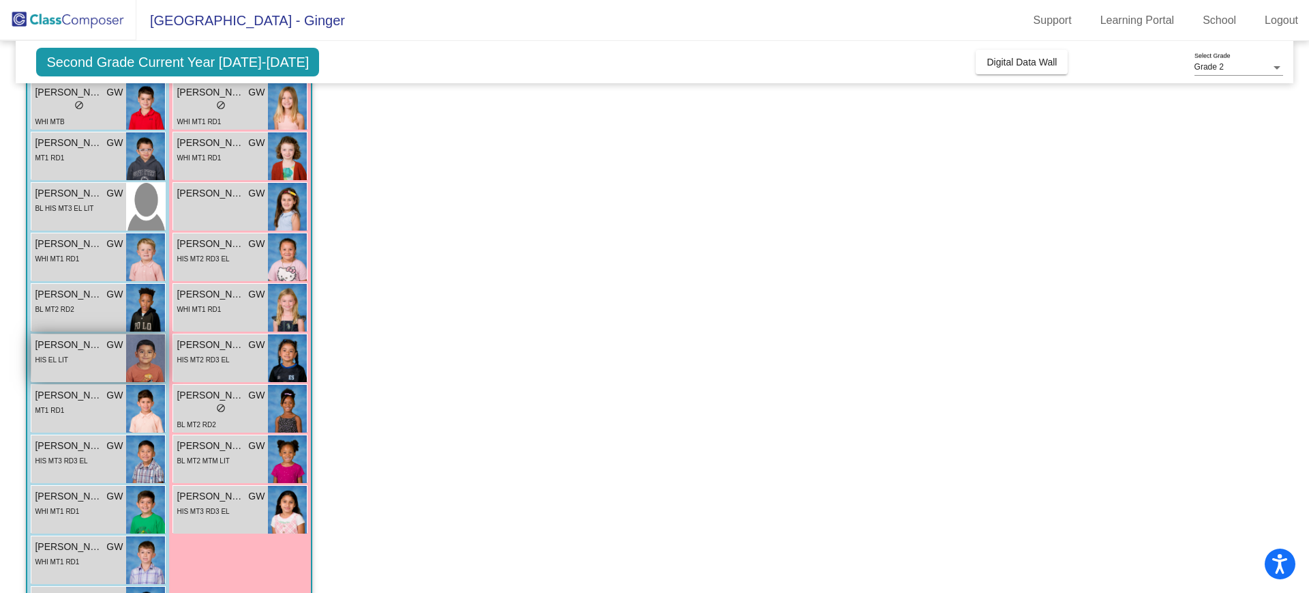
scroll to position [150, 0]
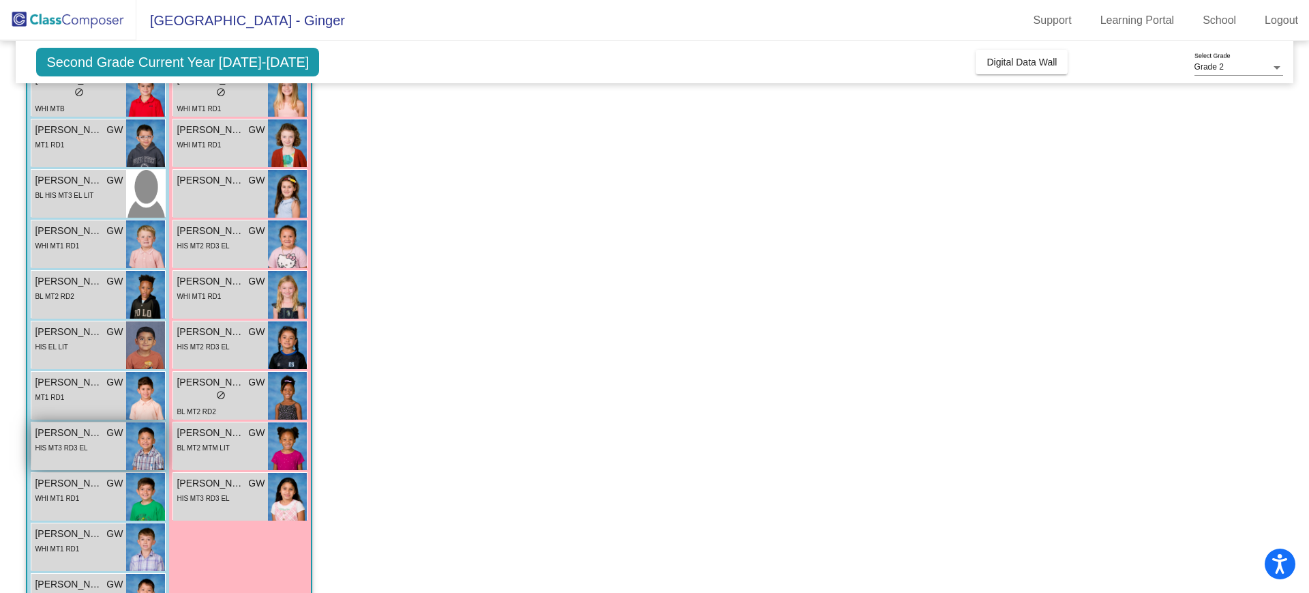
click at [62, 455] on div "[PERSON_NAME] [PERSON_NAME] lock do_not_disturb_alt HIS MT3 RD3 EL" at bounding box center [78, 446] width 95 height 48
